Goal: Navigation & Orientation: Find specific page/section

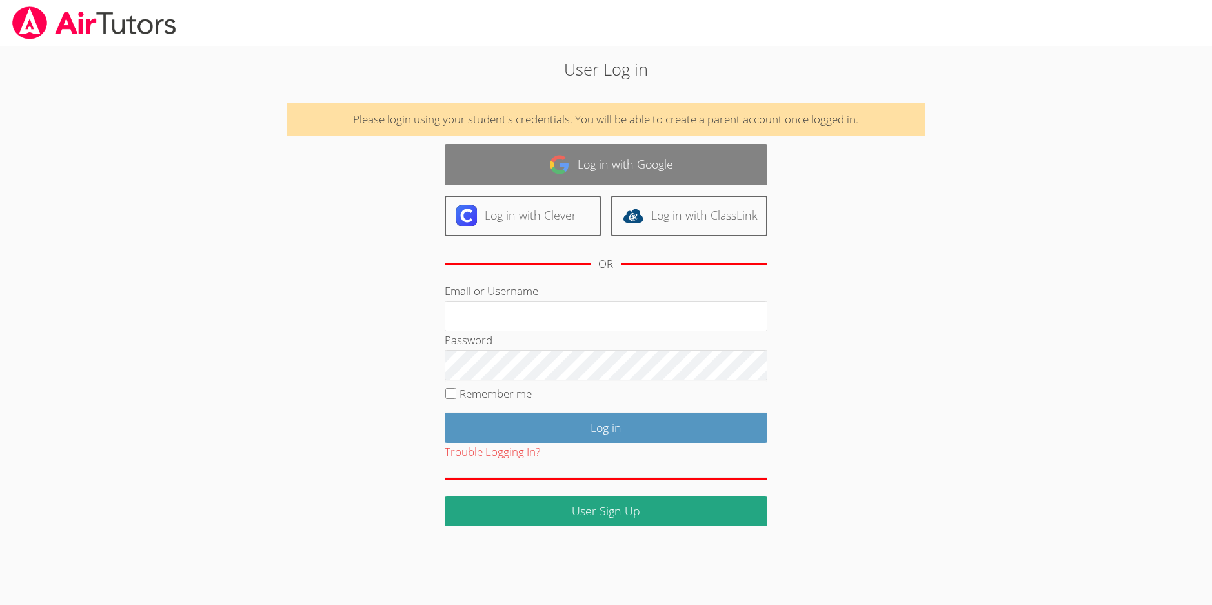
click at [539, 163] on link "Log in with Google" at bounding box center [606, 164] width 323 height 41
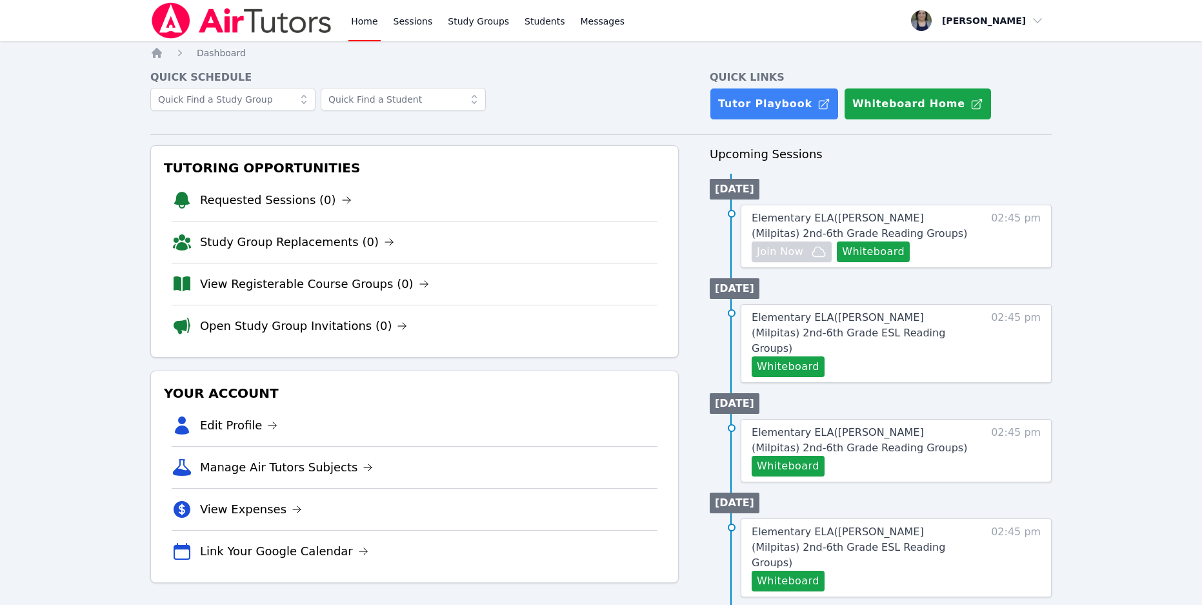
click at [1109, 137] on div "Home Sessions Study Groups Students Messages Open user menu Elsa Reynoso Open m…" at bounding box center [601, 596] width 1202 height 1193
click at [1144, 127] on div "Home Sessions Study Groups Students Messages Open user menu Elsa Reynoso Open m…" at bounding box center [601, 596] width 1202 height 1193
